Goal: Task Accomplishment & Management: Complete application form

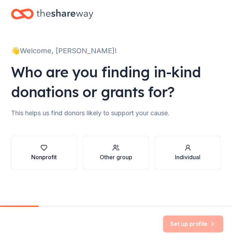
click at [51, 158] on div "Nonprofit" at bounding box center [44, 157] width 26 height 9
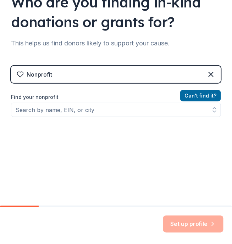
scroll to position [72, 0]
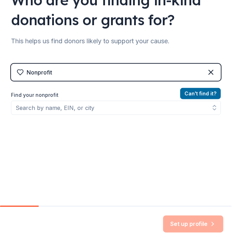
click at [34, 94] on label "Find your nonprofit" at bounding box center [116, 95] width 210 height 9
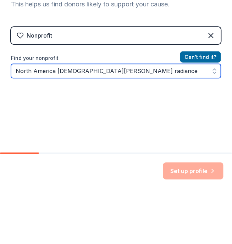
scroll to position [53, 0]
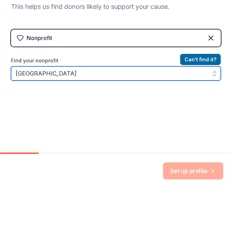
type input "North"
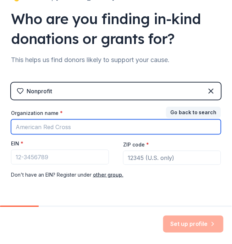
click at [57, 127] on input "Organization name *" at bounding box center [116, 127] width 210 height 15
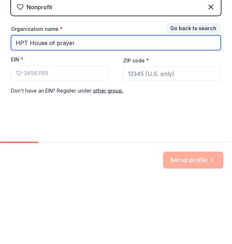
scroll to position [74, 0]
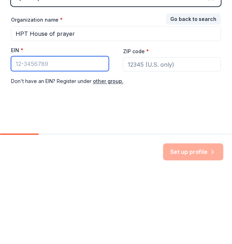
click at [45, 139] on input "EIN *" at bounding box center [60, 135] width 98 height 15
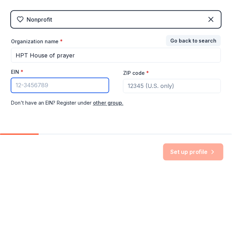
scroll to position [52, 0]
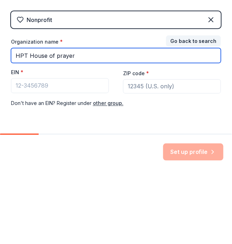
click at [90, 125] on input "HPT House of prayer" at bounding box center [116, 127] width 210 height 15
type input "HPT"
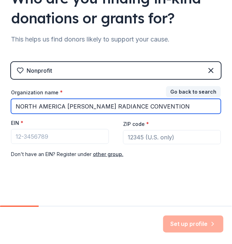
scroll to position [74, 0]
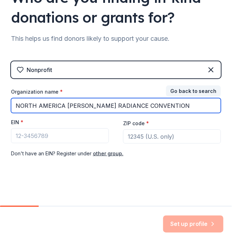
type input "NORTH AMERICA [PERSON_NAME] RADIANCE CONVENTION"
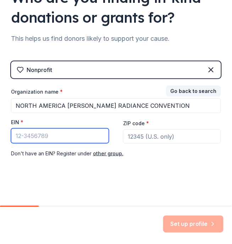
click at [59, 134] on input "EIN *" at bounding box center [60, 135] width 98 height 15
